Goal: Task Accomplishment & Management: Manage account settings

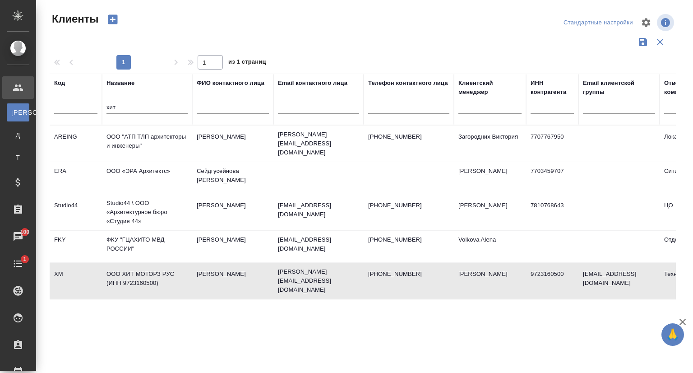
select select "RU"
drag, startPoint x: 98, startPoint y: 108, endPoint x: 70, endPoint y: 108, distance: 27.5
click at [70, 108] on tr "Код Название хит ФИО контактного лица Email контактного лица Телефон контактног…" at bounding box center [391, 99] width 682 height 51
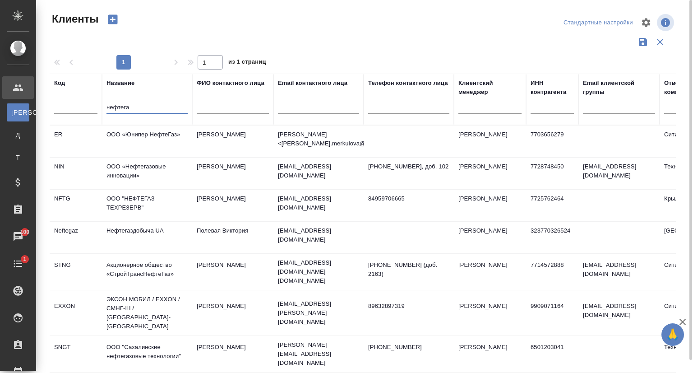
type input "нефтега"
click at [158, 172] on td "ООО «Нефтегазовые инновации»" at bounding box center [147, 174] width 90 height 32
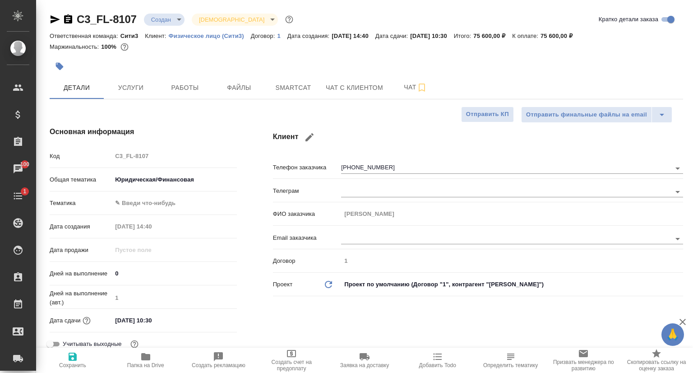
select select "RU"
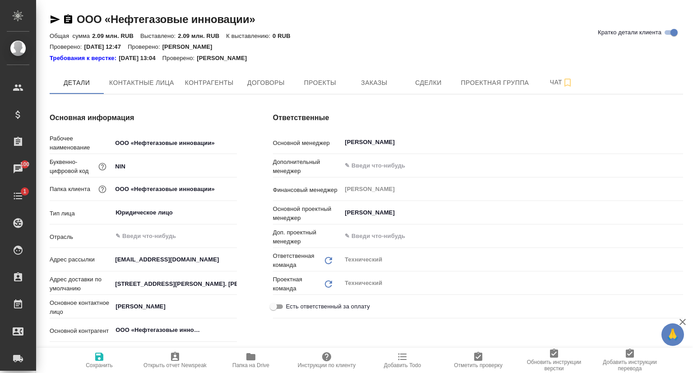
type textarea "x"
click at [180, 283] on input "г. Москва, ул. Бутлерова, д.17, помещение 65. Сергеев Сергей, 89851268404" at bounding box center [174, 283] width 125 height 13
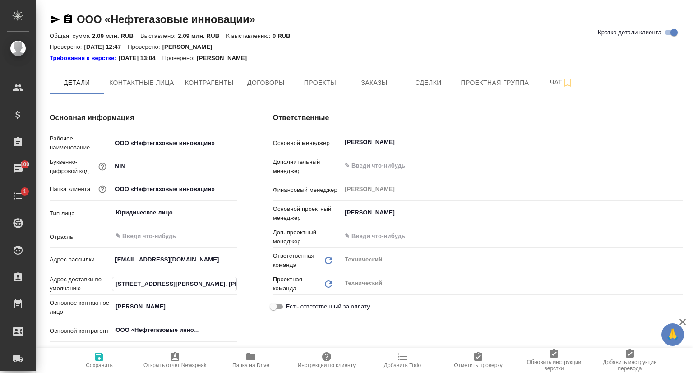
scroll to position [0, 102]
drag, startPoint x: 116, startPoint y: 282, endPoint x: 240, endPoint y: 284, distance: 124.1
click at [240, 284] on div "Основная информация Рабочее наименование ООО «Нефтегазовые инновации» Буквенно-…" at bounding box center [143, 365] width 223 height 542
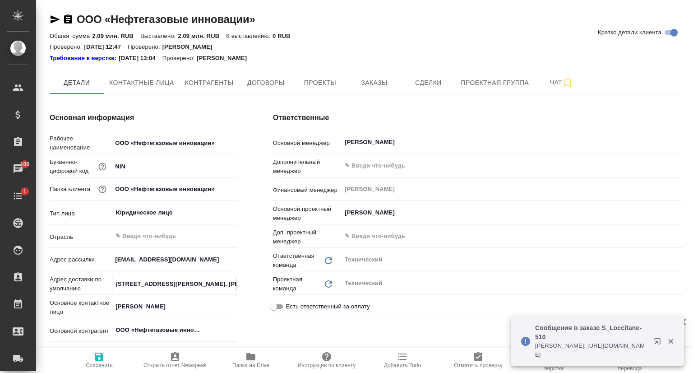
click at [227, 283] on input "г. Москва, ул. Бутлерова, д.17, помещение 65. Сергеев Сергей, 89851268404" at bounding box center [174, 283] width 124 height 13
type textarea "x"
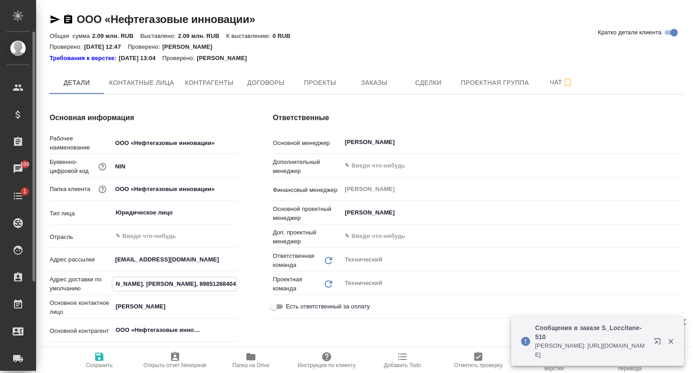
type textarea "x"
